Goal: Task Accomplishment & Management: Manage account settings

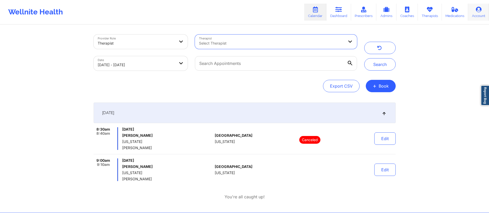
click at [478, 10] on icon at bounding box center [479, 10] width 7 height 6
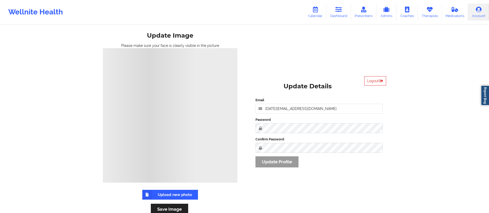
click at [470, 8] on link "Account" at bounding box center [478, 12] width 21 height 17
click at [375, 82] on button "Logout" at bounding box center [375, 80] width 22 height 9
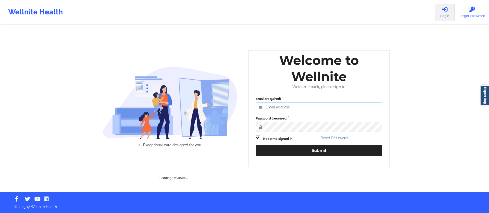
type input "[DATE][EMAIL_ADDRESS][DOMAIN_NAME]"
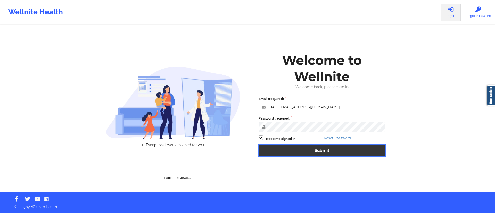
click at [292, 153] on button "Submit" at bounding box center [322, 150] width 127 height 11
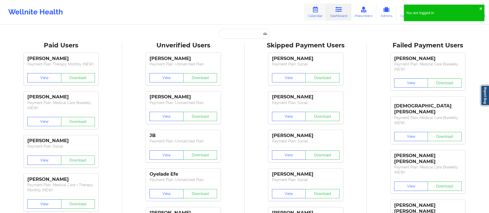
click at [313, 15] on link "Calendar" at bounding box center [315, 12] width 22 height 17
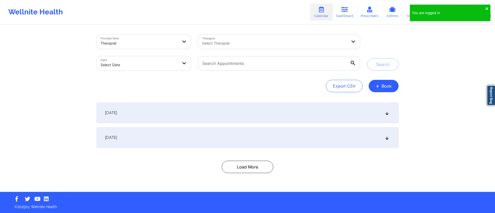
click at [233, 43] on div at bounding box center [274, 43] width 145 height 6
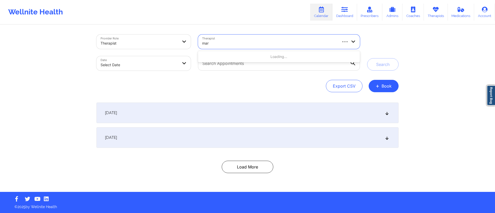
type input "marg"
click at [238, 43] on div at bounding box center [269, 43] width 135 height 6
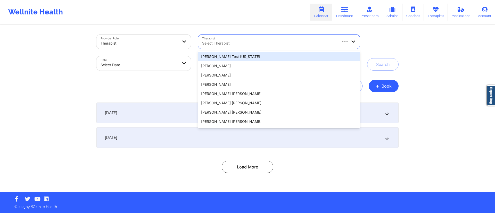
click at [238, 43] on div at bounding box center [269, 43] width 135 height 6
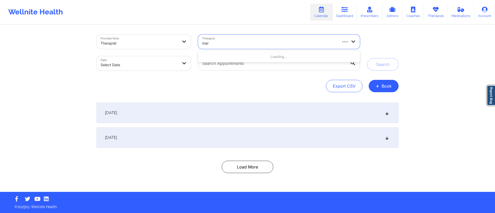
type input "mar"
